Goal: Task Accomplishment & Management: Manage account settings

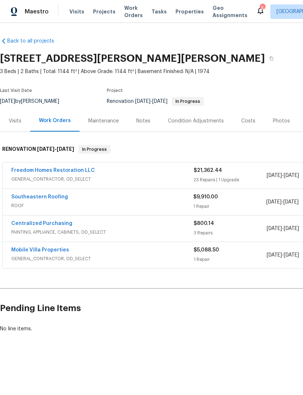
click at [23, 178] on span "GENERAL_CONTRACTOR, OD_SELECT" at bounding box center [102, 178] width 182 height 7
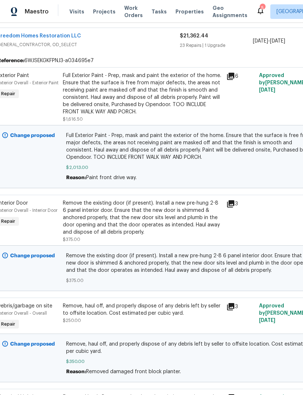
scroll to position [140, 14]
click at [248, 153] on span "Full Exterior Paint - Prep, mask and paint the exterior of the home. Ensure tha…" at bounding box center [191, 146] width 251 height 29
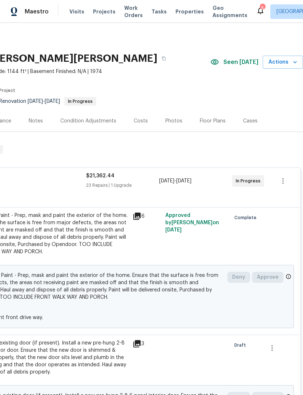
scroll to position [0, 108]
click at [282, 64] on span "Actions" at bounding box center [282, 62] width 29 height 9
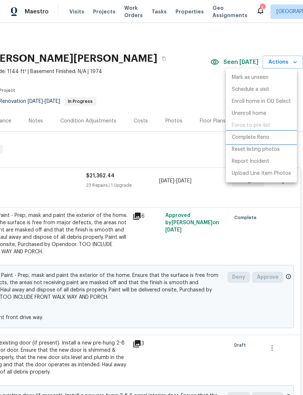
click at [265, 137] on p "Complete Reno" at bounding box center [250, 138] width 37 height 8
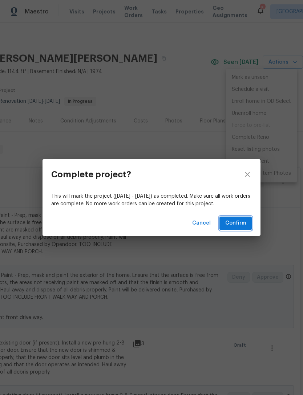
click at [246, 224] on button "Confirm" at bounding box center [235, 222] width 32 height 13
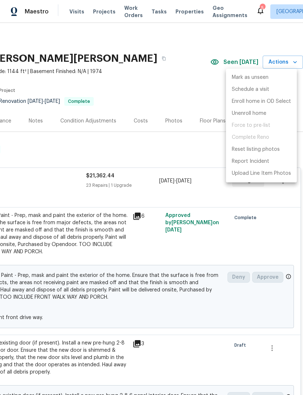
click at [200, 88] on div at bounding box center [151, 197] width 303 height 395
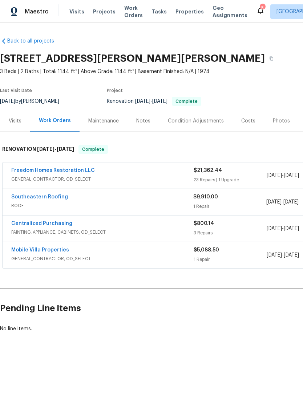
click at [25, 179] on span "GENERAL_CONTRACTOR, OD_SELECT" at bounding box center [102, 178] width 182 height 7
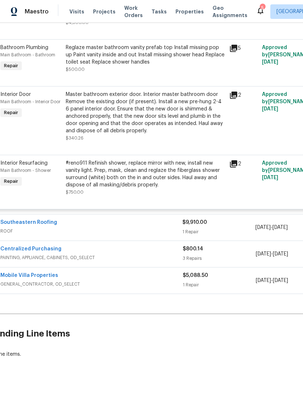
scroll to position [1688, 11]
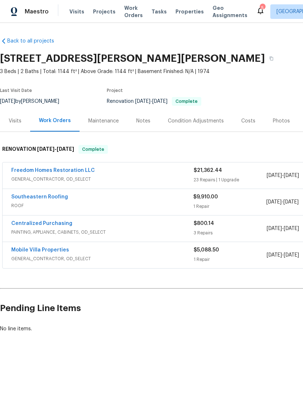
click at [18, 170] on link "Freedom Homes Restoration LLC" at bounding box center [53, 170] width 84 height 5
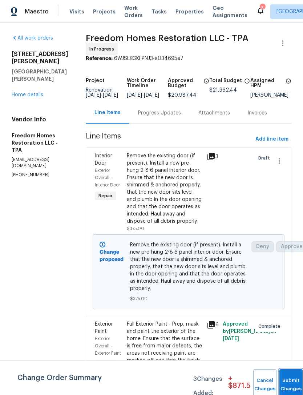
click at [291, 378] on button "Submit Changes" at bounding box center [290, 384] width 23 height 31
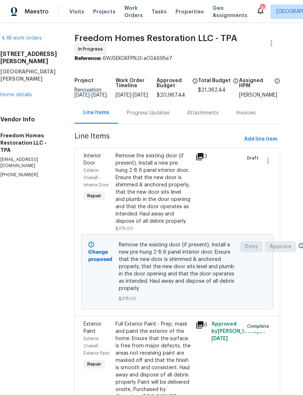
scroll to position [0, 11]
click at [10, 92] on link "Home details" at bounding box center [17, 94] width 32 height 5
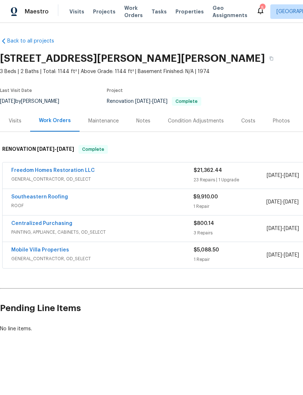
click at [28, 172] on link "Freedom Homes Restoration LLC" at bounding box center [53, 170] width 84 height 5
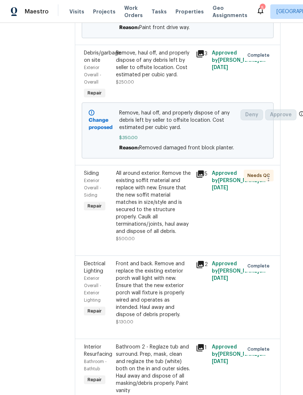
scroll to position [471, 11]
click at [86, 255] on div "Siding Exterior Overall - Siding Repair All around exterior. Remove the existin…" at bounding box center [178, 210] width 206 height 90
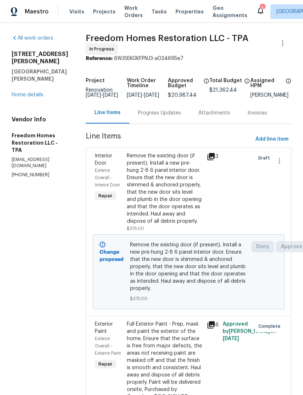
scroll to position [0, 0]
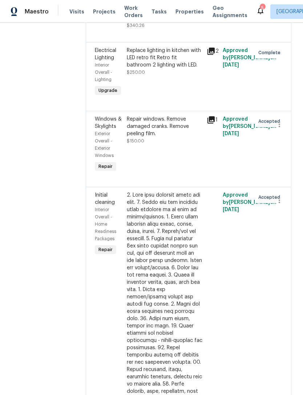
scroll to position [2240, 0]
